Goal: Find specific page/section: Find specific page/section

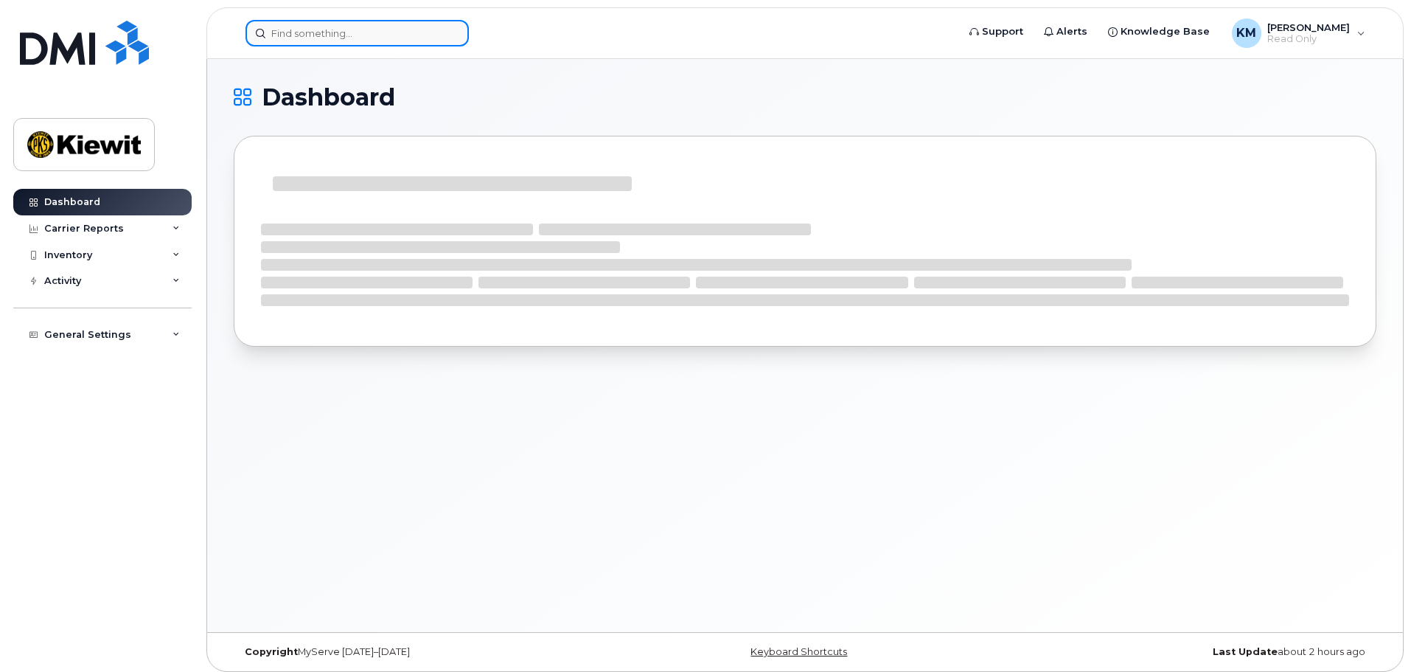
click at [325, 31] on input at bounding box center [357, 33] width 223 height 27
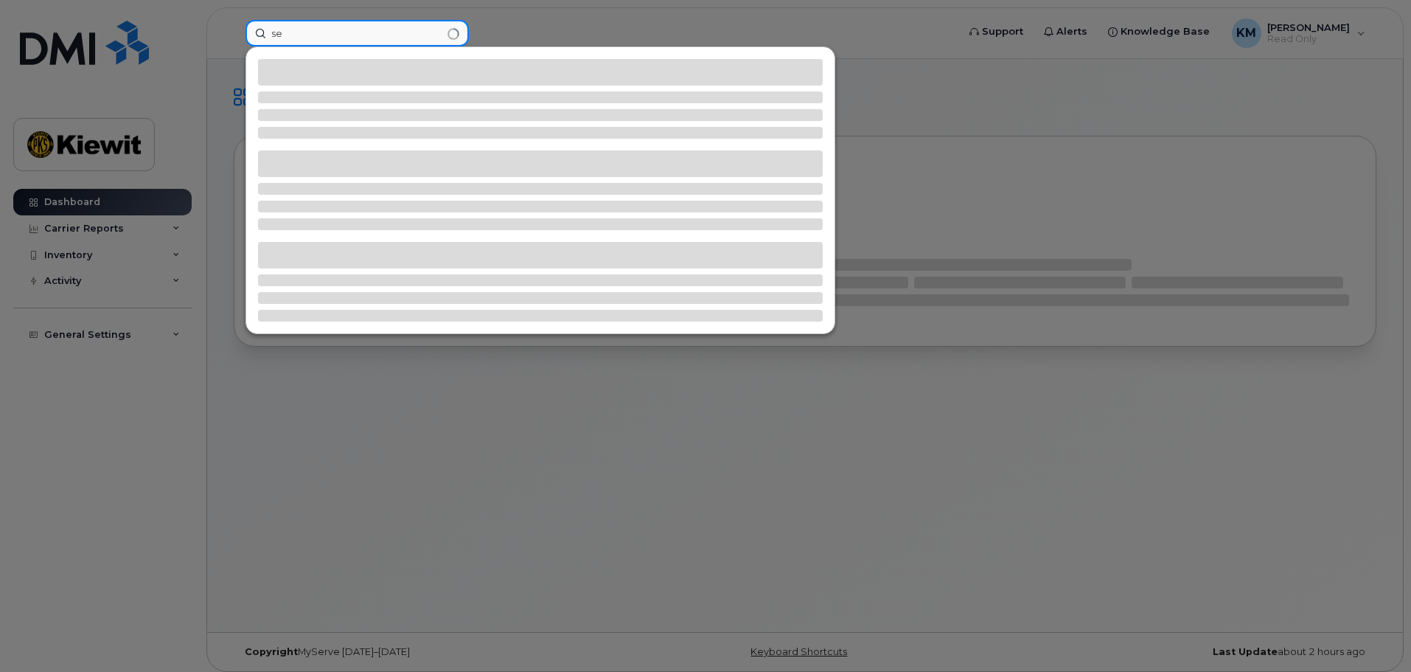
type input "s"
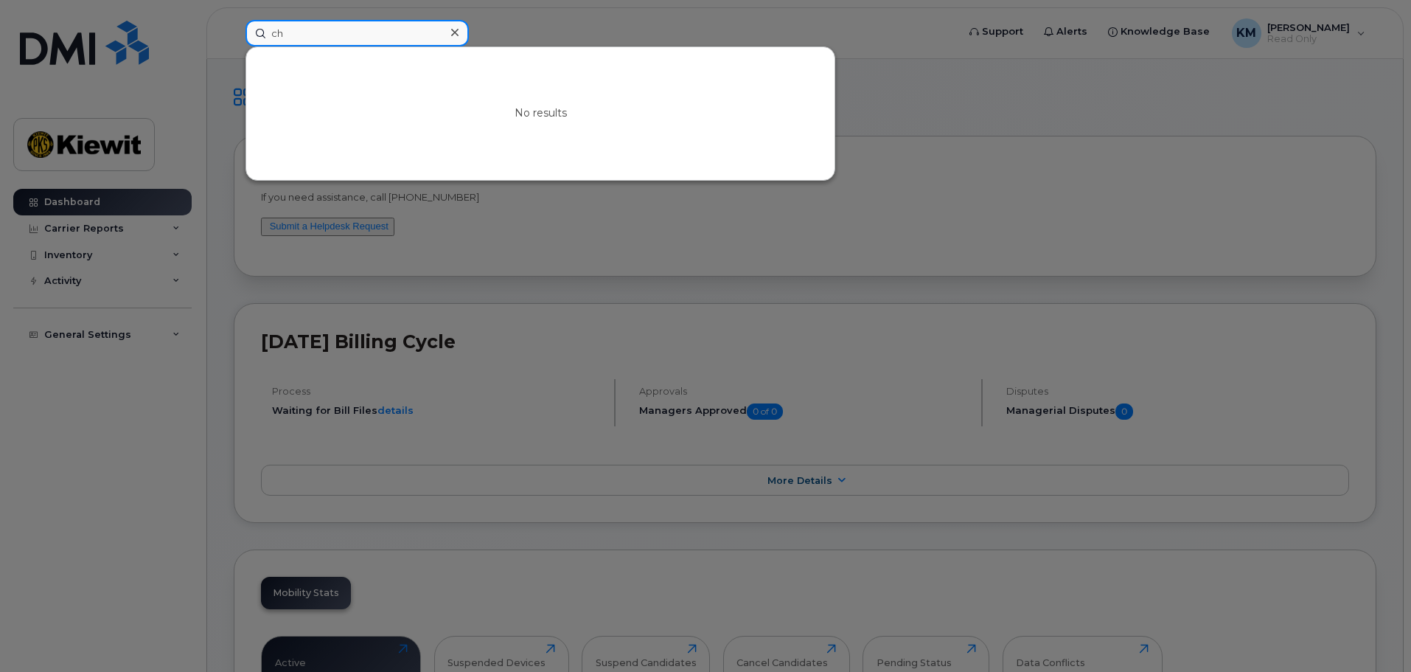
type input "c"
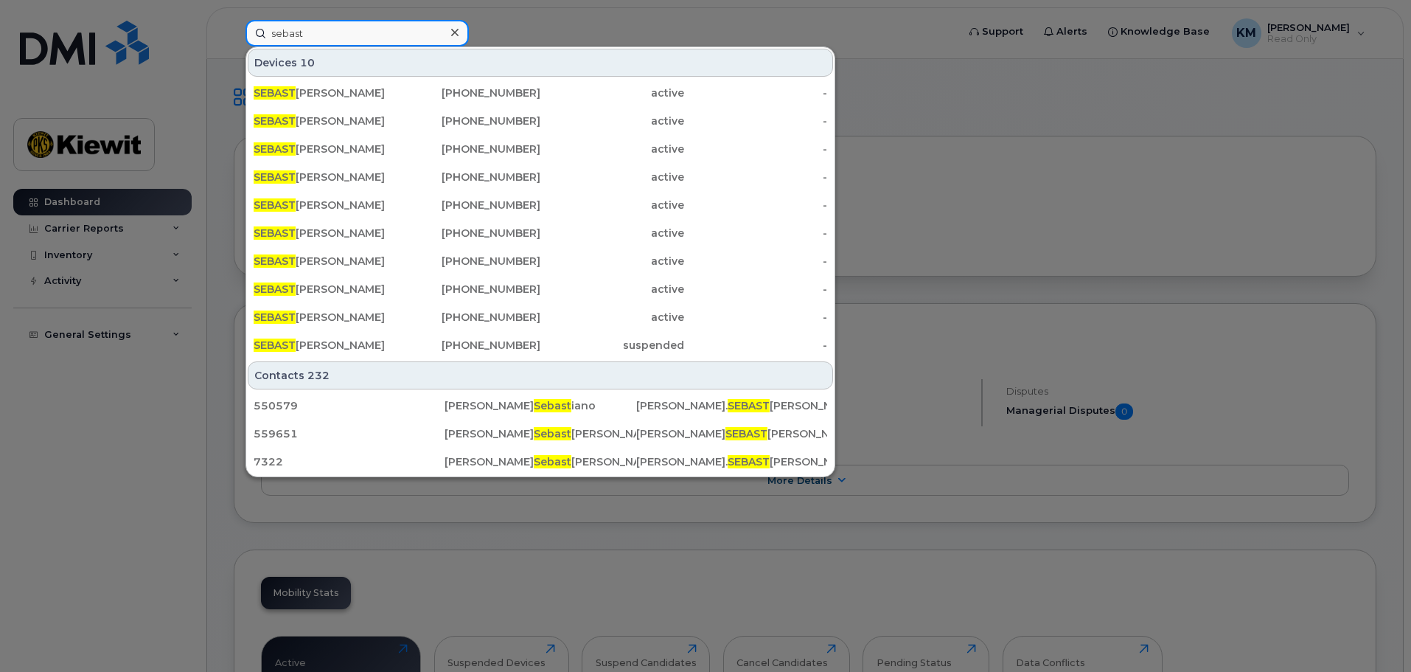
click at [313, 28] on input "sebast" at bounding box center [357, 33] width 223 height 27
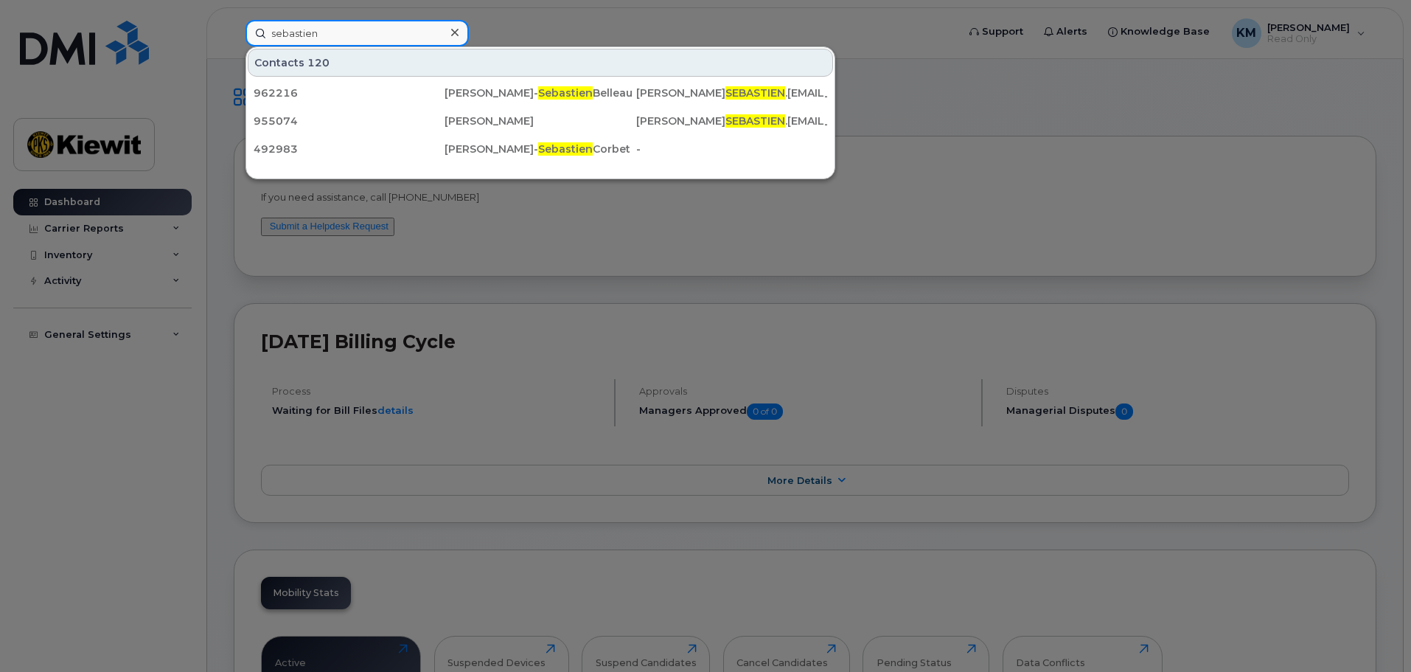
type input "sebastien"
click at [519, 24] on div at bounding box center [705, 336] width 1411 height 672
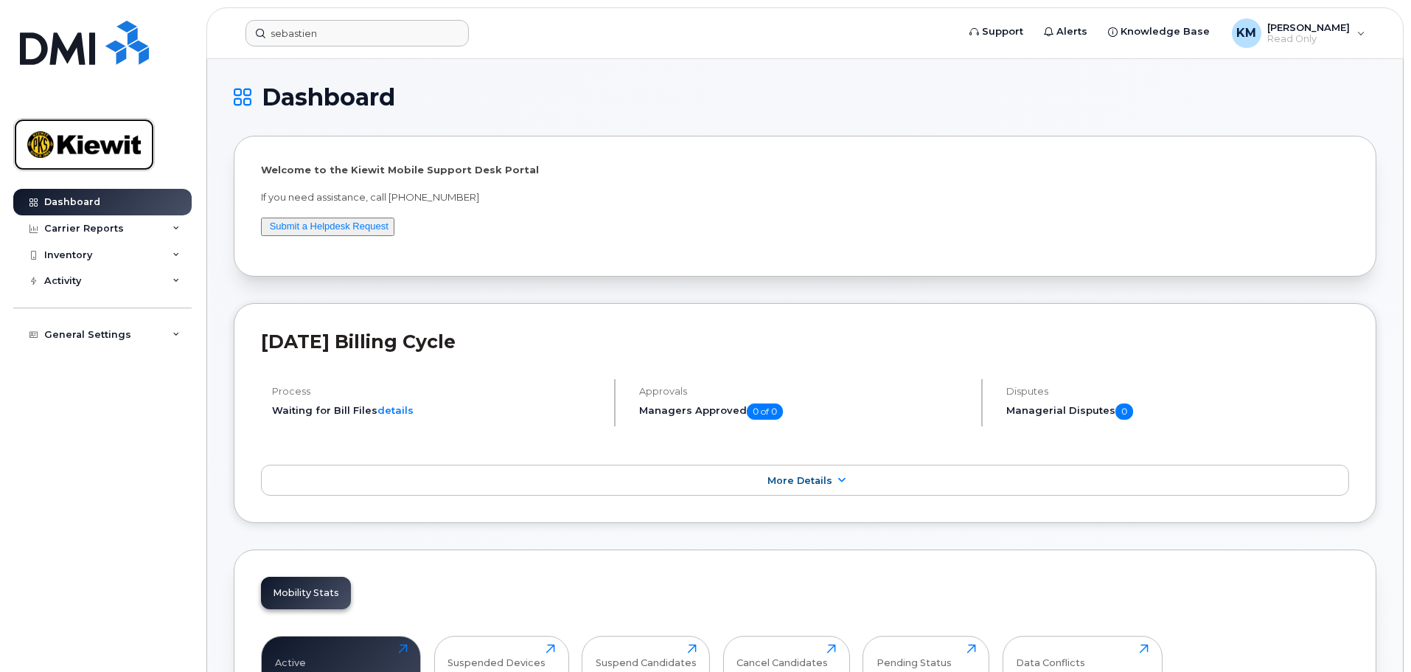
click at [86, 137] on img at bounding box center [84, 144] width 114 height 43
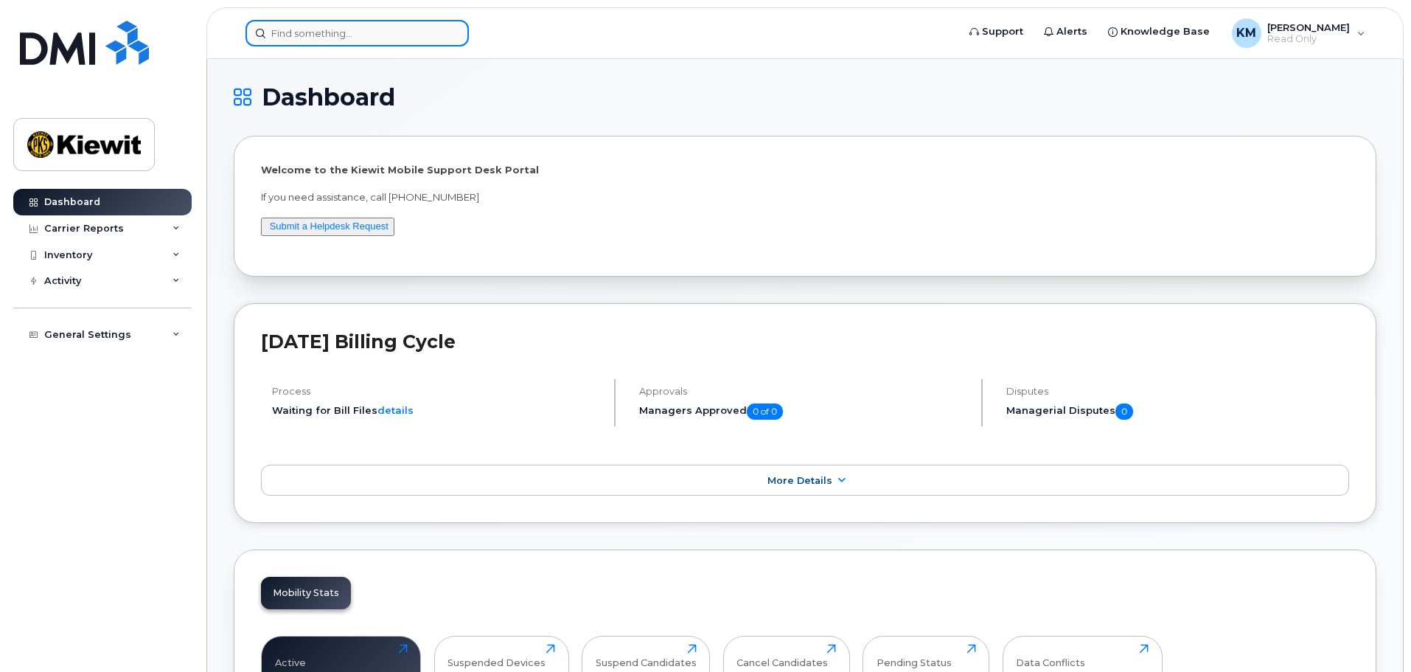
click at [307, 29] on input at bounding box center [357, 33] width 223 height 27
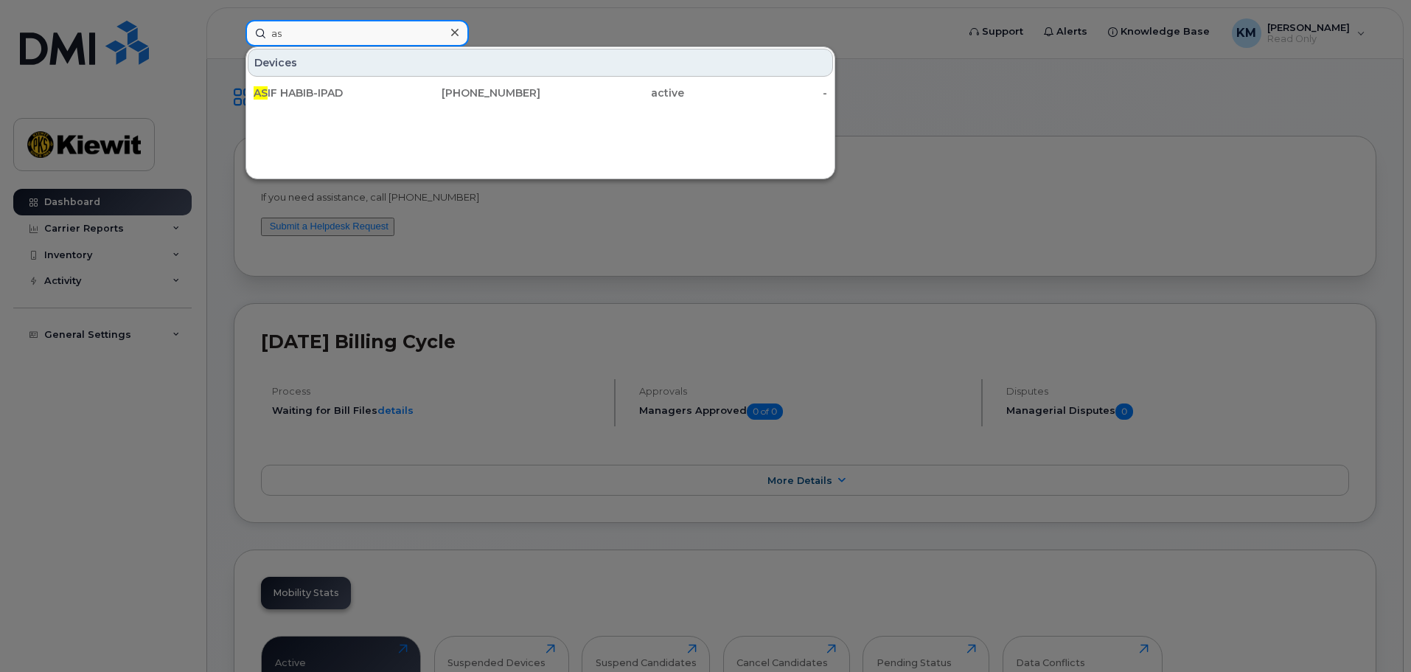
type input "a"
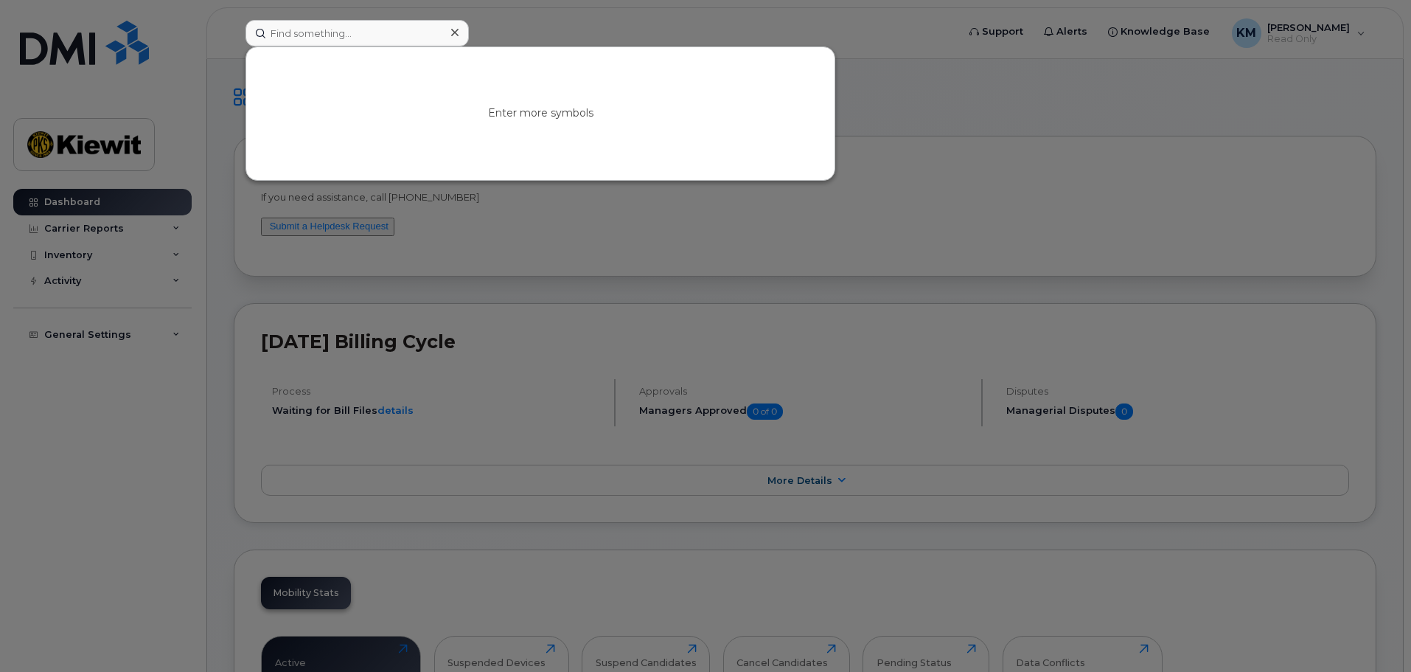
click at [625, 32] on div at bounding box center [705, 336] width 1411 height 672
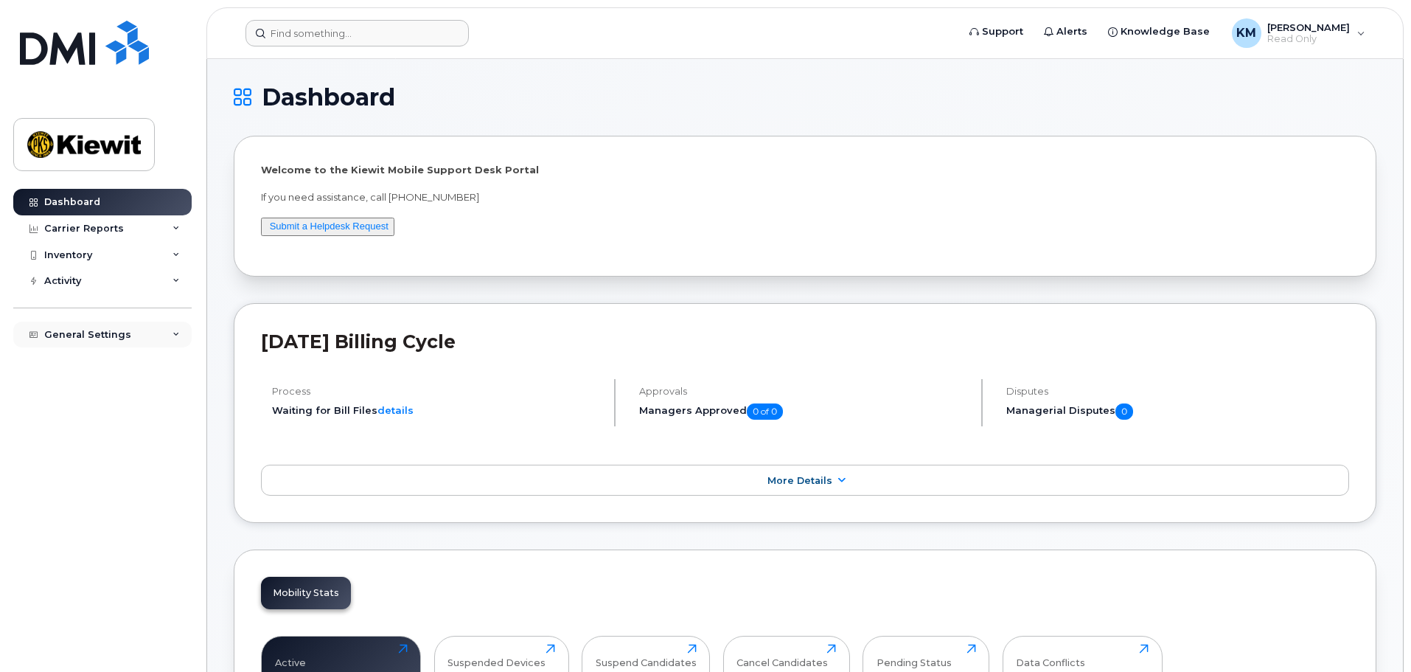
click at [74, 334] on div "General Settings" at bounding box center [87, 335] width 87 height 12
click at [85, 363] on div "My Account" at bounding box center [81, 361] width 60 height 13
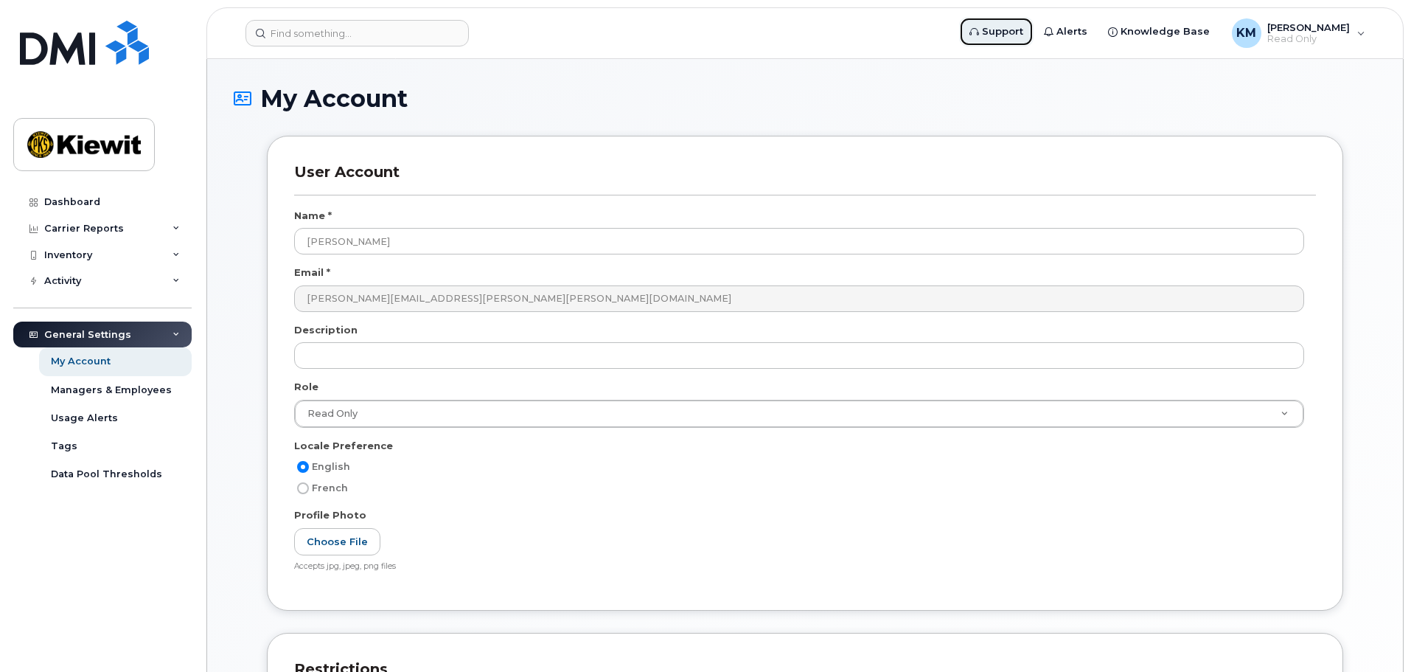
click at [1018, 29] on span "Support" at bounding box center [1002, 31] width 41 height 15
click at [1317, 36] on span "Read Only" at bounding box center [1309, 39] width 83 height 12
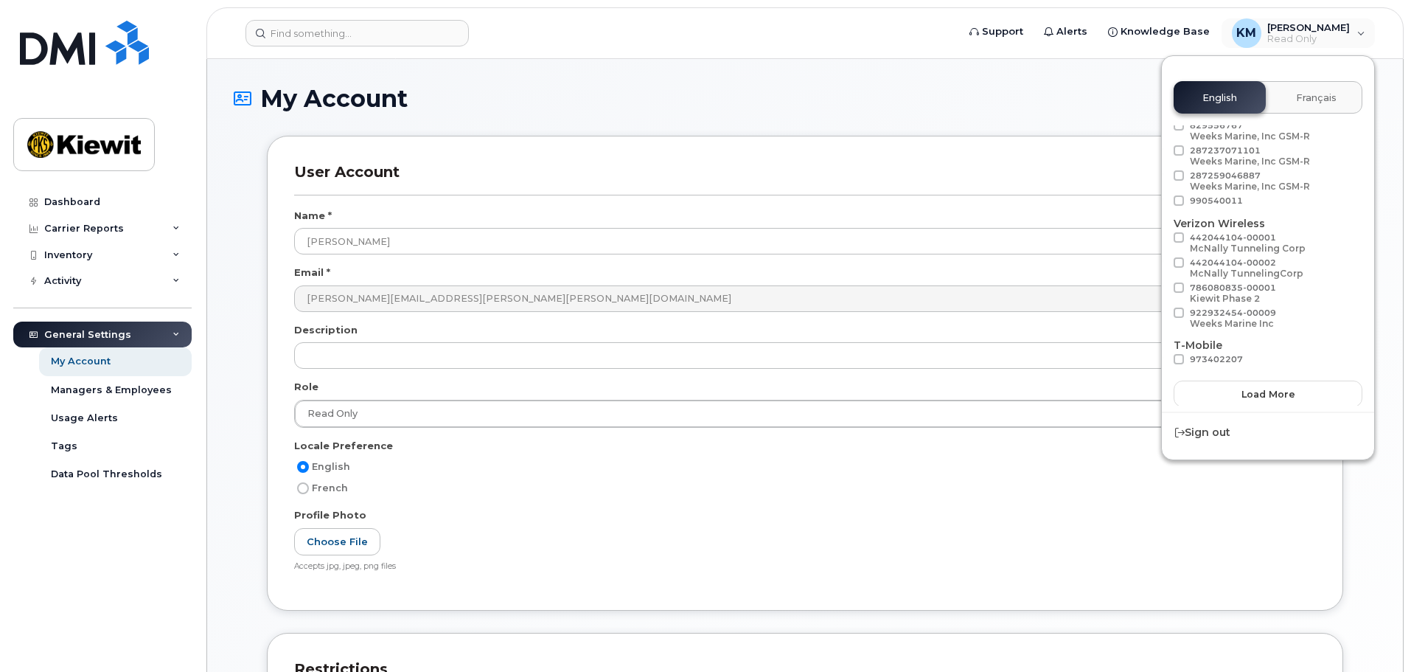
scroll to position [83, 0]
click at [1251, 391] on span "Load more" at bounding box center [1269, 393] width 54 height 14
